Goal: Task Accomplishment & Management: Complete application form

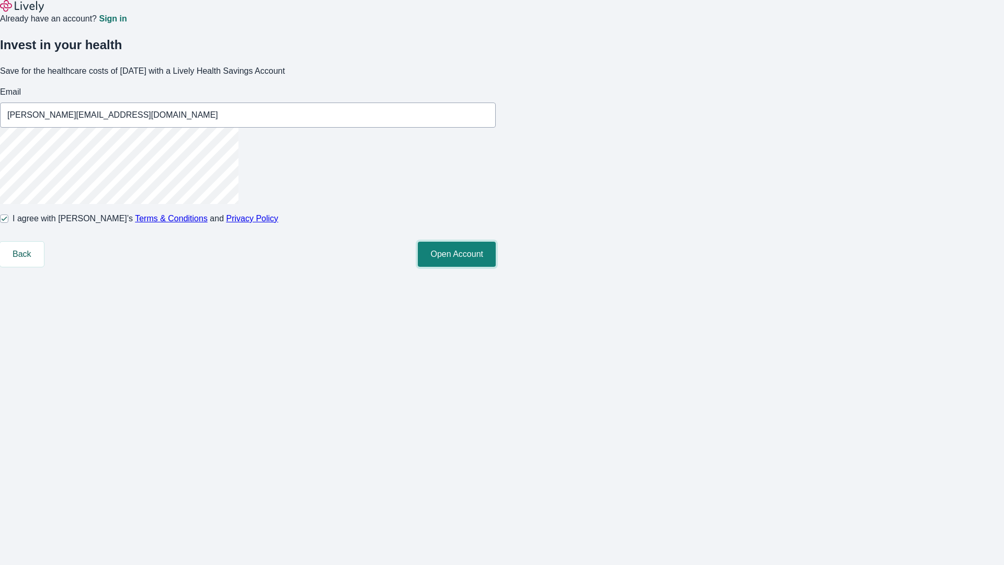
click at [496, 267] on button "Open Account" at bounding box center [457, 254] width 78 height 25
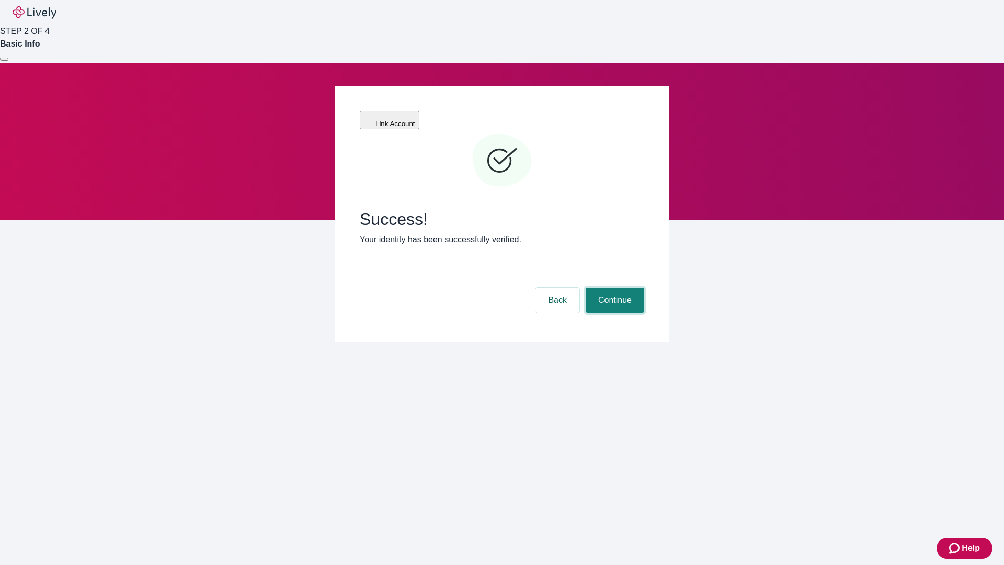
click at [613, 288] on button "Continue" at bounding box center [615, 300] width 59 height 25
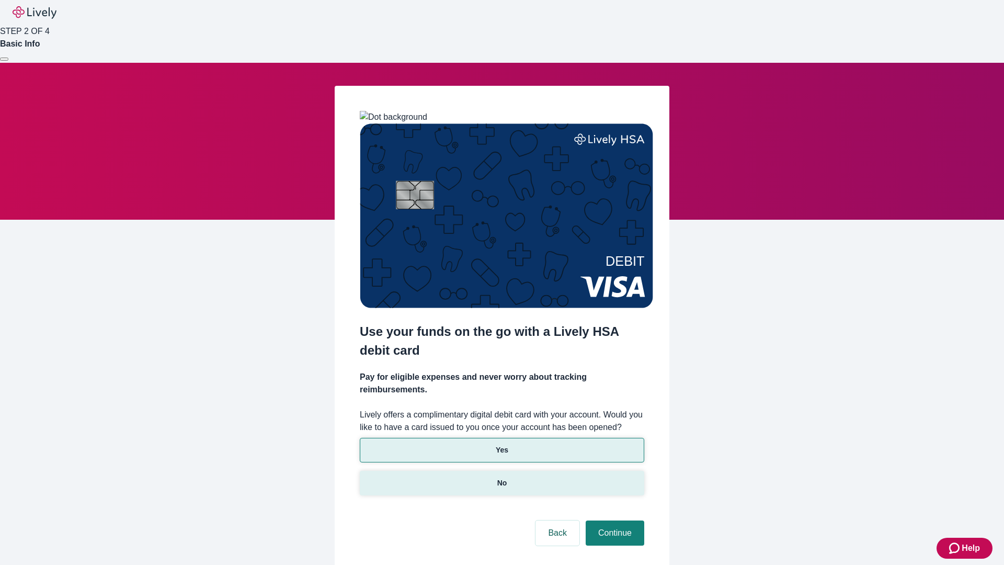
click at [501, 477] on p "No" at bounding box center [502, 482] width 10 height 11
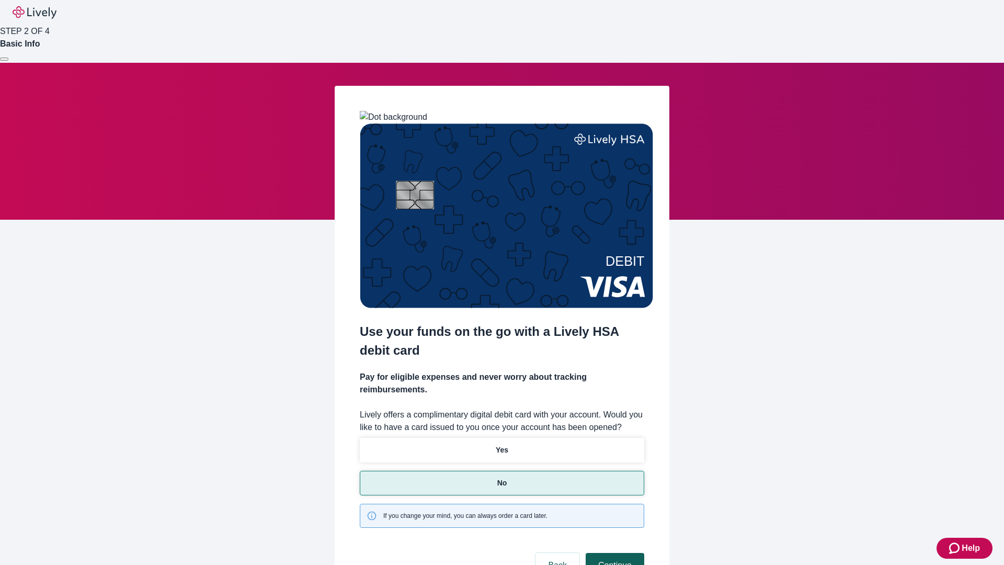
click at [613, 553] on button "Continue" at bounding box center [615, 565] width 59 height 25
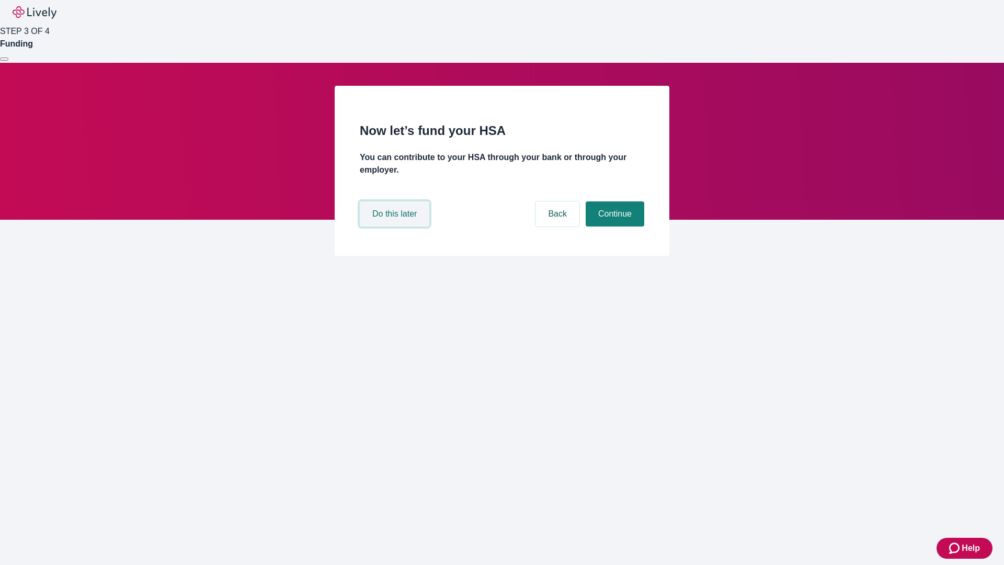
click at [396, 226] on button "Do this later" at bounding box center [395, 213] width 70 height 25
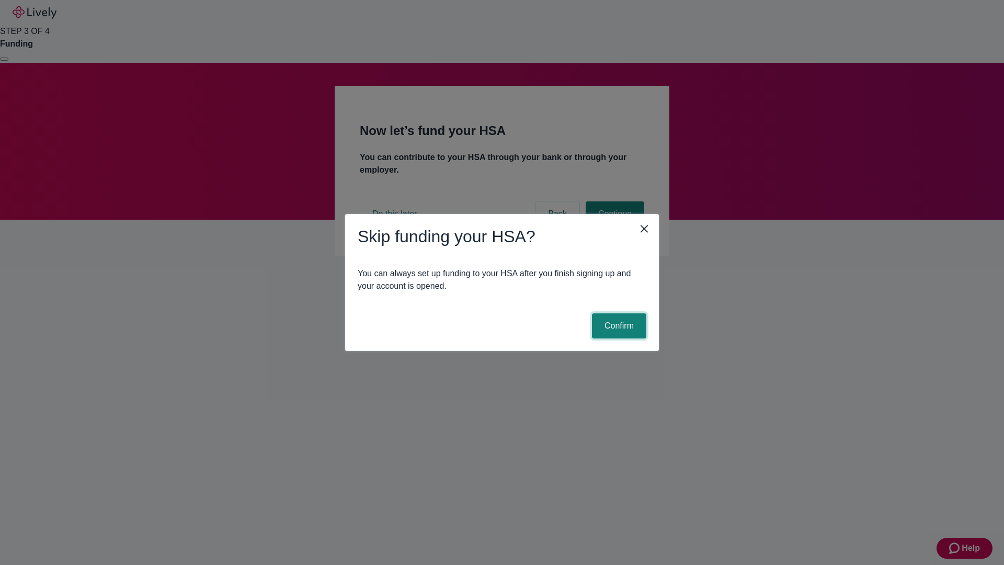
click at [618, 326] on button "Confirm" at bounding box center [619, 325] width 54 height 25
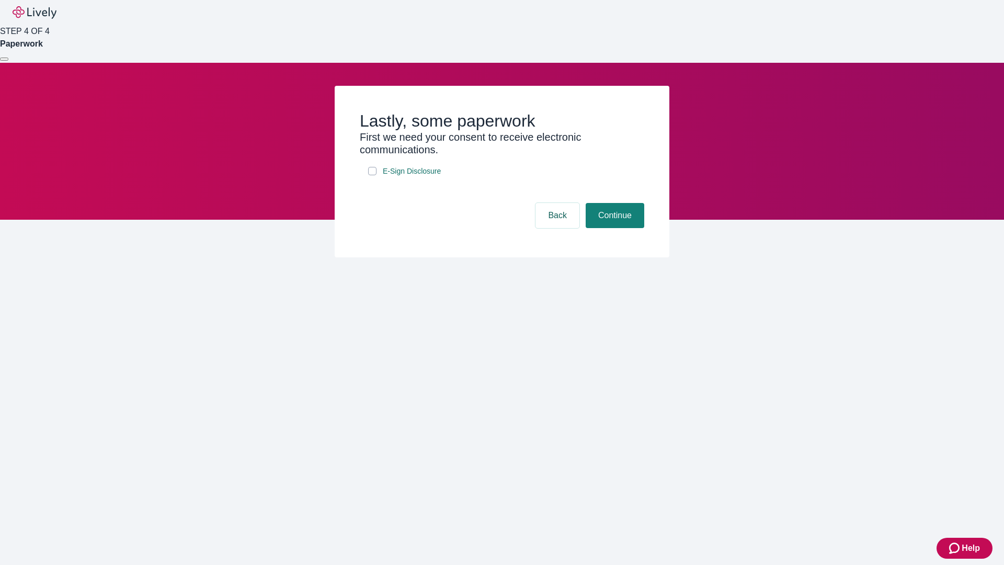
click at [372, 175] on input "E-Sign Disclosure" at bounding box center [372, 171] width 8 height 8
checkbox input "true"
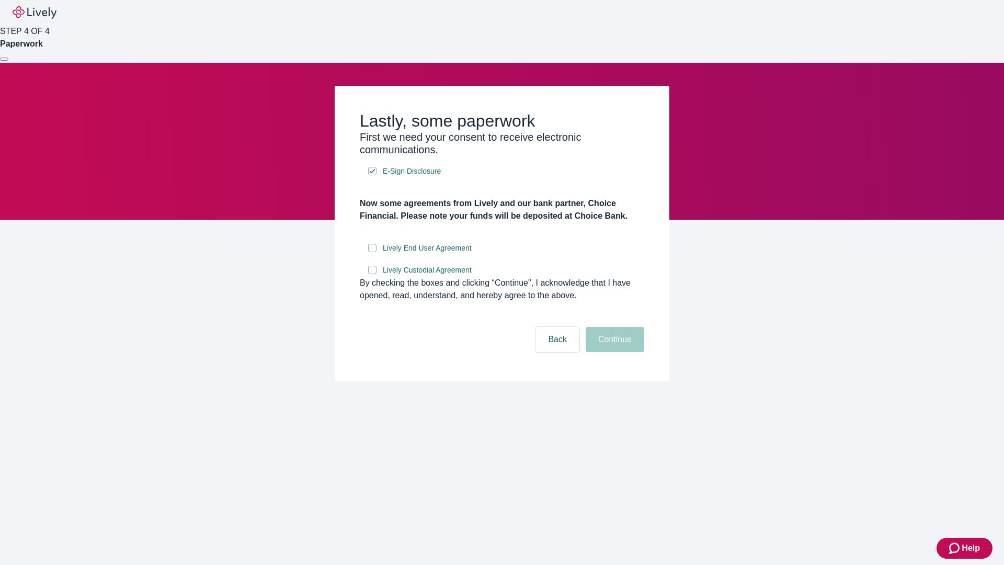
click at [372, 252] on input "Lively End User Agreement" at bounding box center [372, 248] width 8 height 8
checkbox input "true"
click at [372, 274] on input "Lively Custodial Agreement" at bounding box center [372, 270] width 8 height 8
checkbox input "true"
click at [613, 352] on button "Continue" at bounding box center [615, 339] width 59 height 25
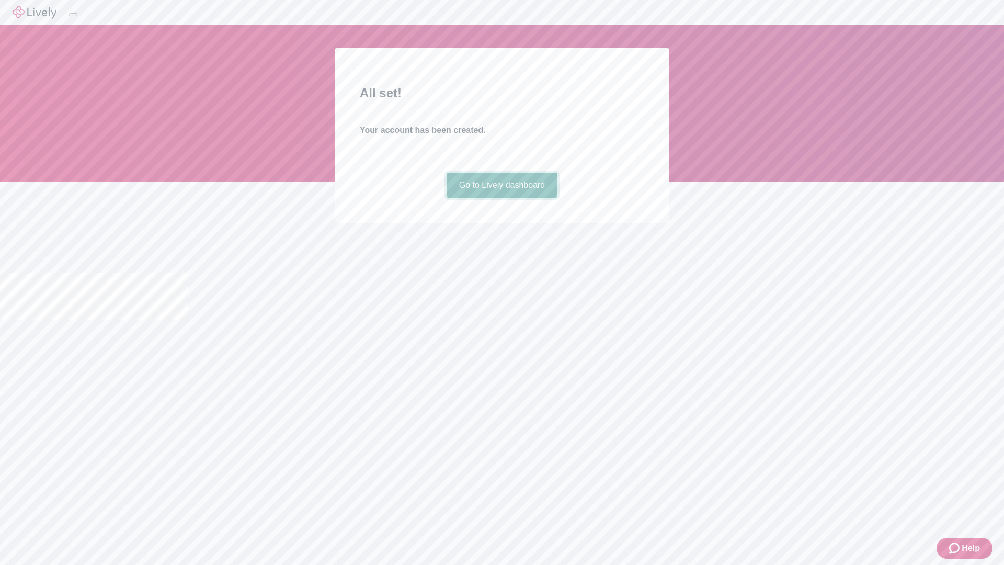
click at [501, 198] on link "Go to Lively dashboard" at bounding box center [502, 185] width 111 height 25
